Goal: Check status: Check status

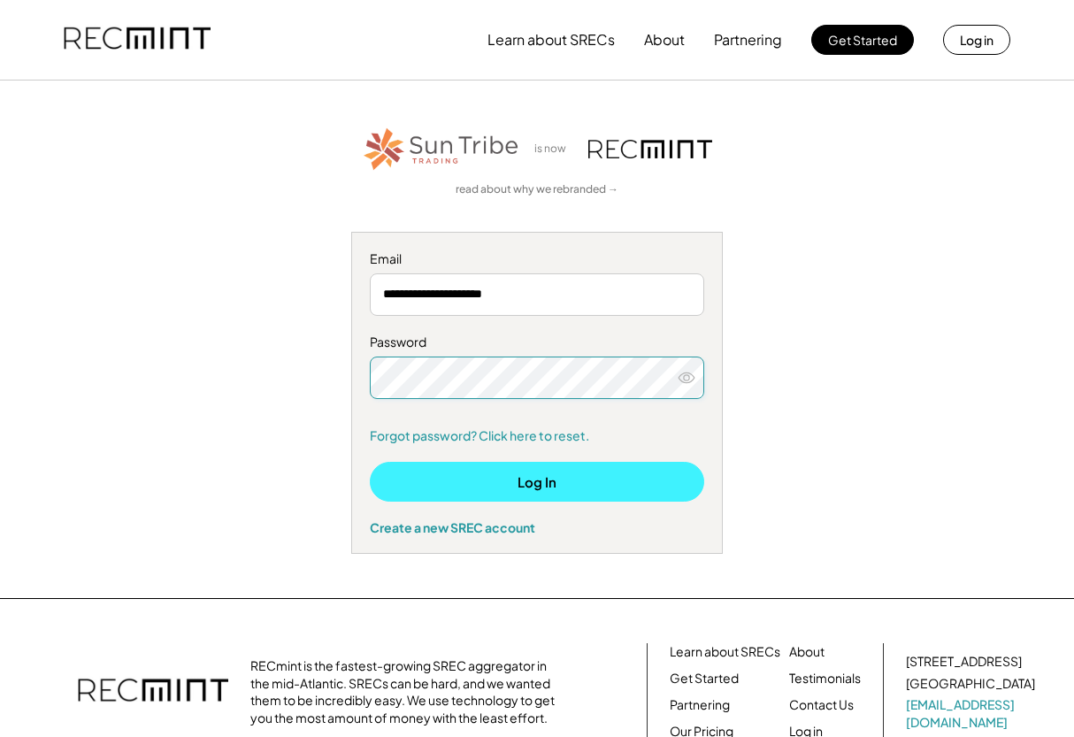
click at [476, 484] on button "Log In" at bounding box center [537, 482] width 335 height 40
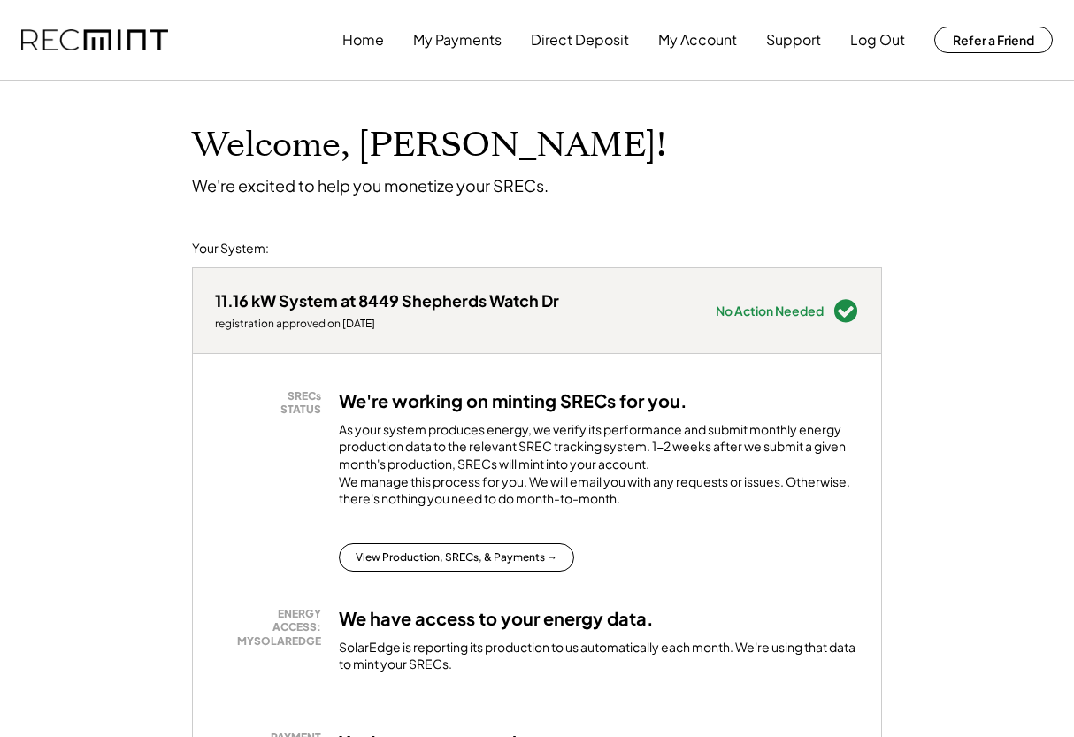
scroll to position [29, 0]
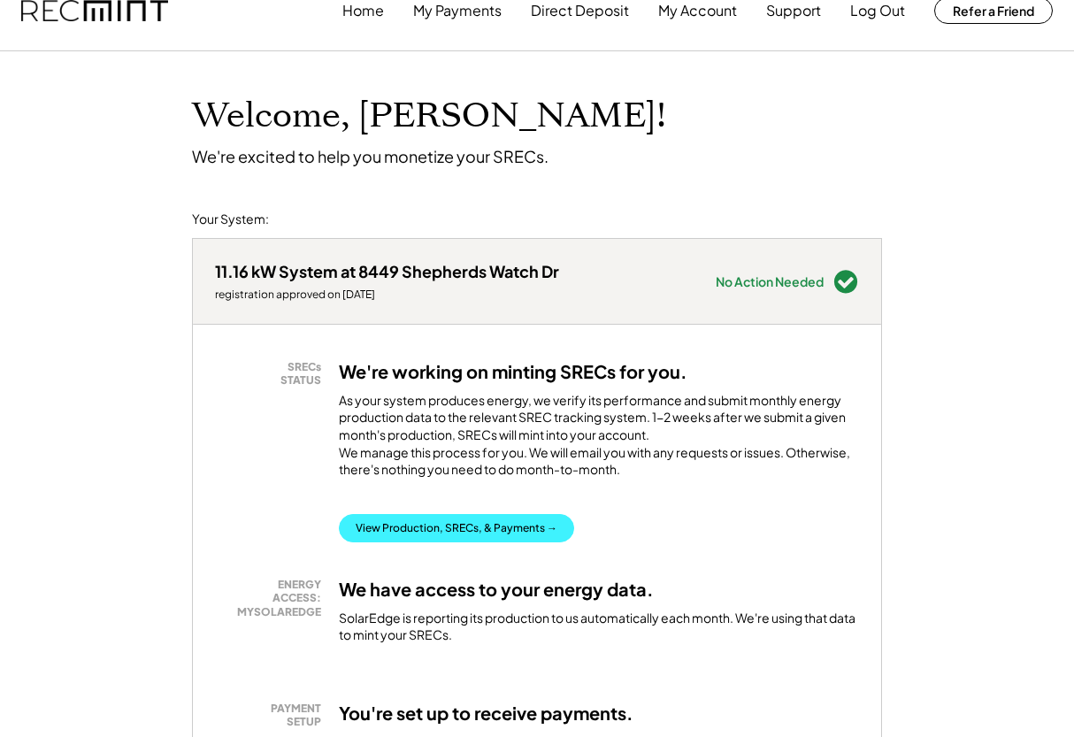
click at [420, 532] on button "View Production, SRECs, & Payments →" at bounding box center [456, 528] width 235 height 28
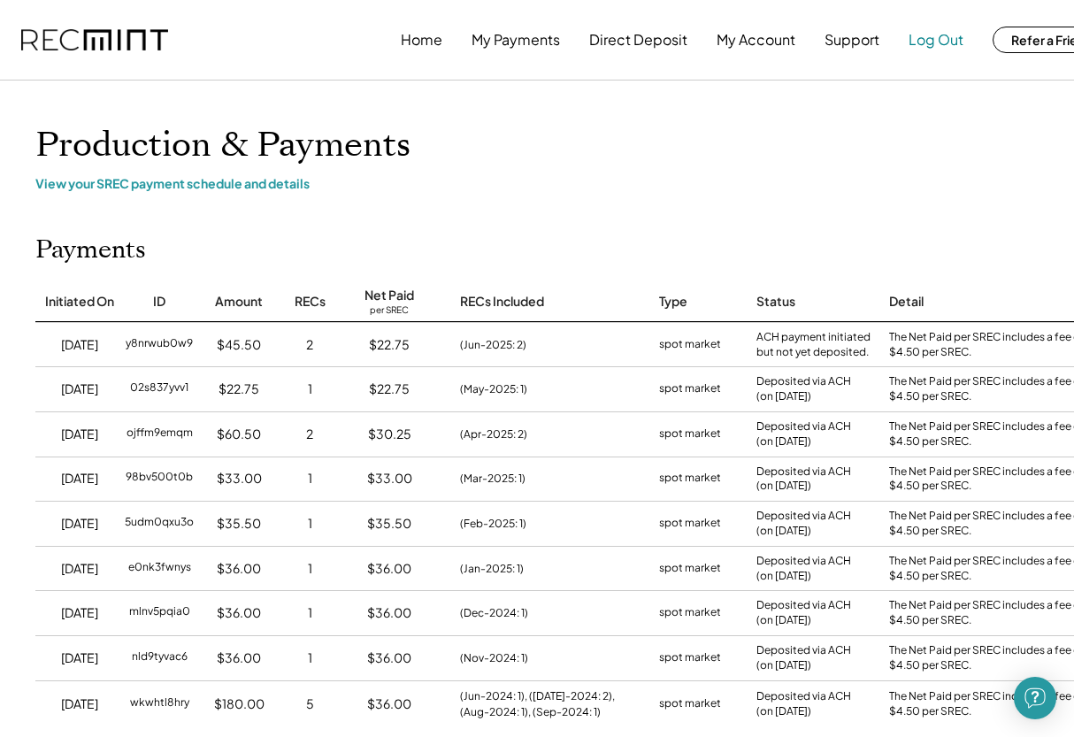
click at [953, 37] on button "Log Out" at bounding box center [936, 39] width 55 height 35
